Goal: Navigation & Orientation: Find specific page/section

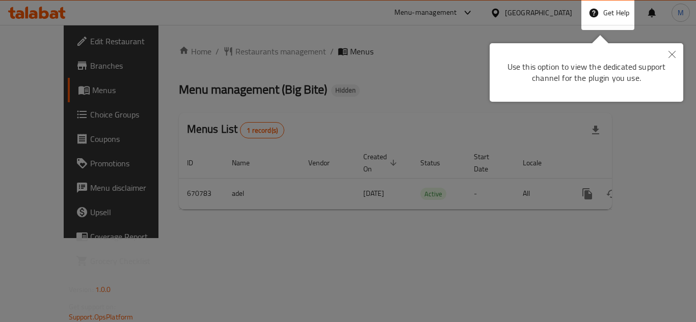
click at [672, 58] on icon "Close" at bounding box center [671, 54] width 7 height 7
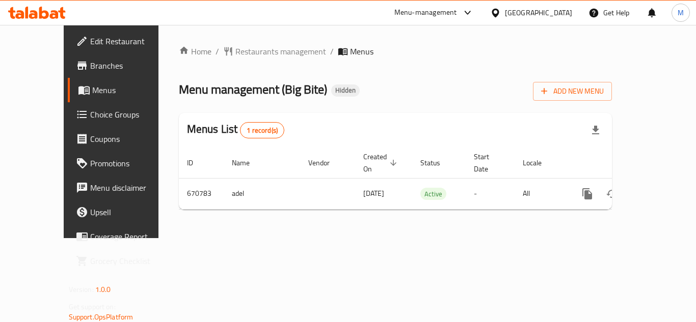
click at [559, 17] on div "[GEOGRAPHIC_DATA]" at bounding box center [538, 12] width 67 height 11
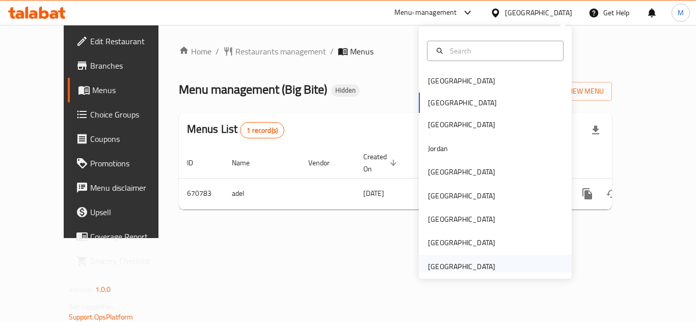
click at [451, 264] on div "[GEOGRAPHIC_DATA]" at bounding box center [461, 266] width 67 height 11
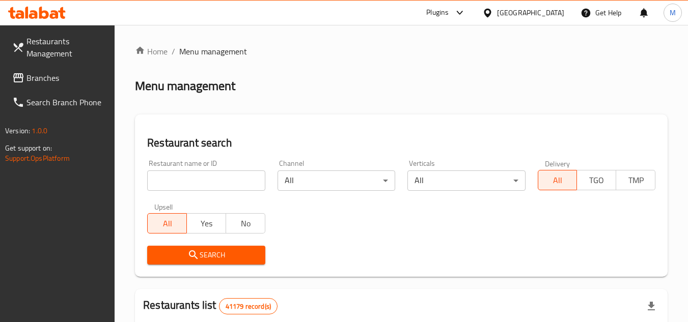
click at [55, 78] on span "Branches" at bounding box center [66, 78] width 80 height 12
